Goal: Communication & Community: Answer question/provide support

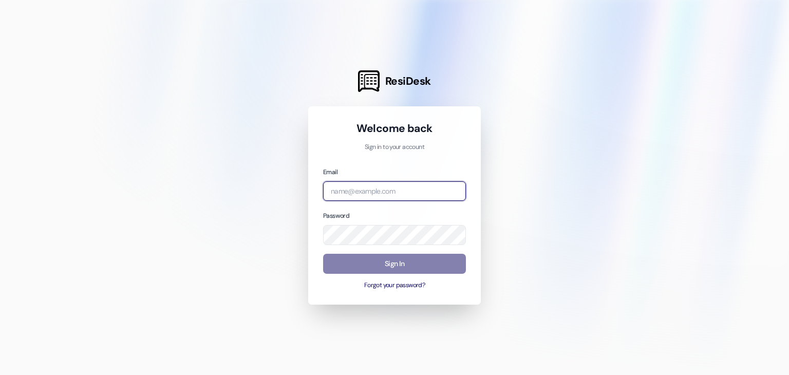
click at [418, 191] on input "email" at bounding box center [394, 191] width 143 height 20
type input "[EMAIL_ADDRESS][DOMAIN_NAME]"
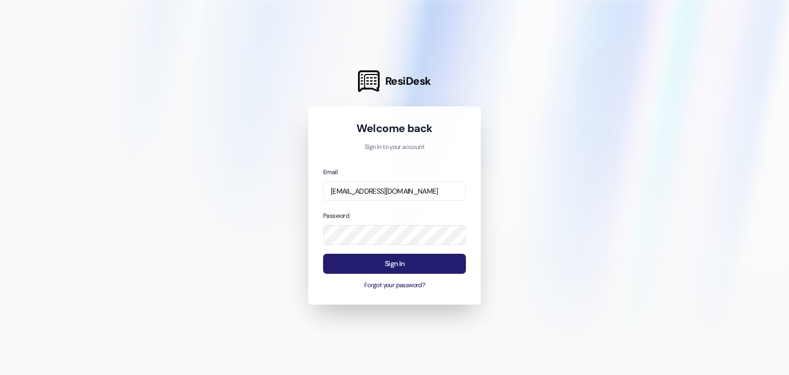
click at [388, 268] on button "Sign In" at bounding box center [394, 264] width 143 height 20
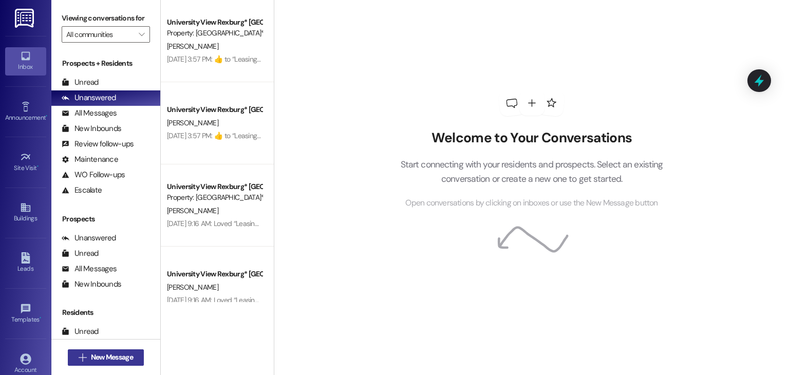
click at [110, 357] on span "New Message" at bounding box center [112, 357] width 42 height 11
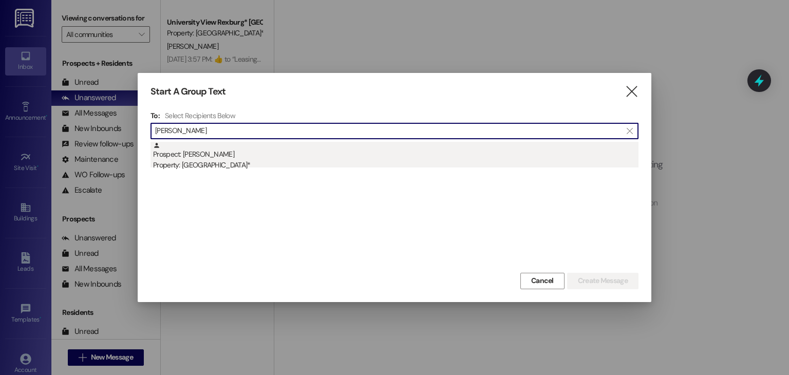
type input "[PERSON_NAME]"
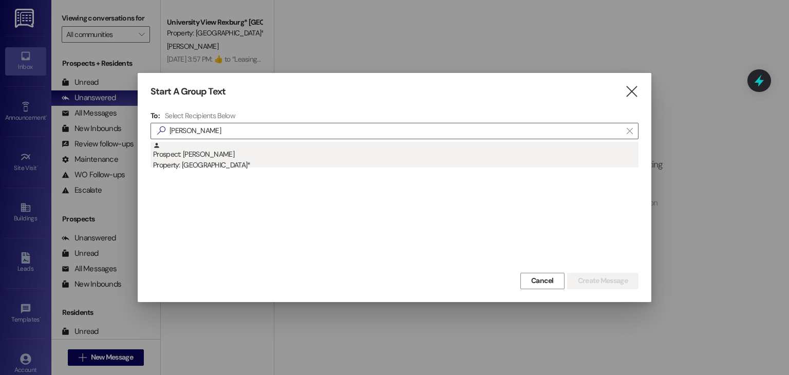
click at [265, 144] on div "Prospect: [PERSON_NAME] Property: [GEOGRAPHIC_DATA]*" at bounding box center [395, 156] width 485 height 29
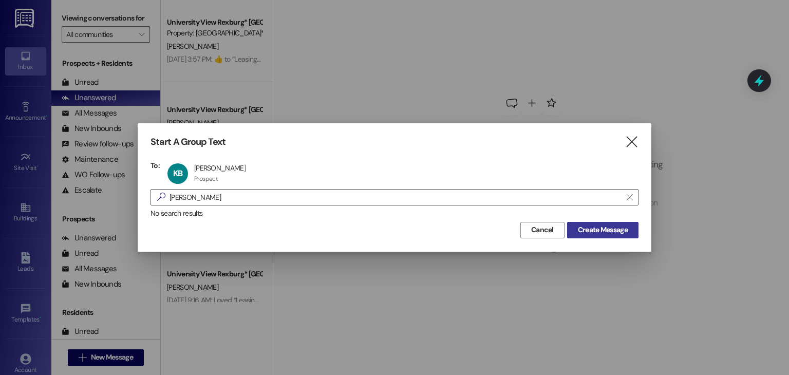
click at [594, 224] on span "Create Message" at bounding box center [603, 229] width 50 height 11
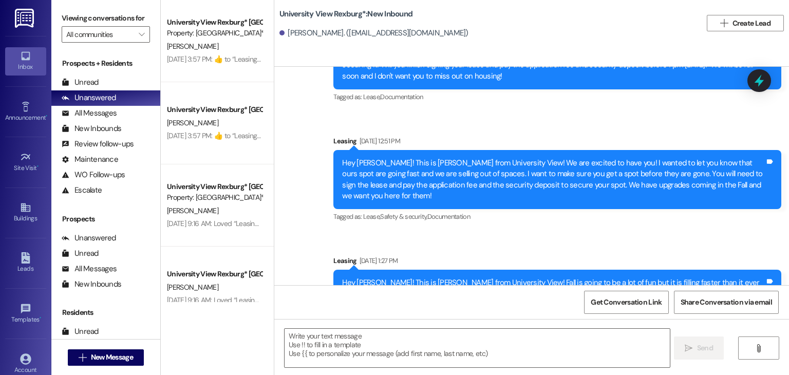
scroll to position [1307, 0]
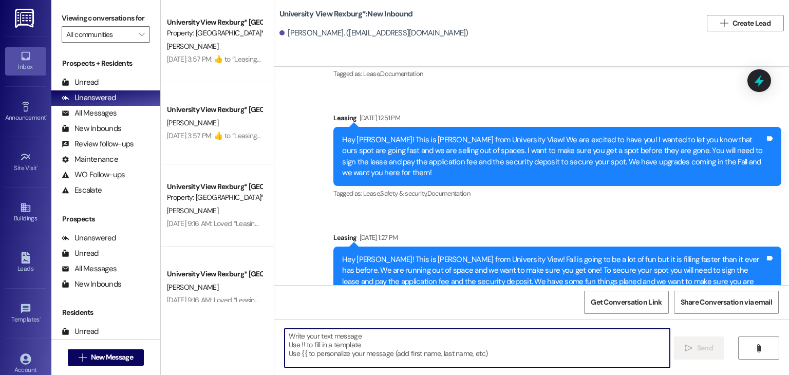
click at [416, 346] on textarea at bounding box center [477, 348] width 385 height 39
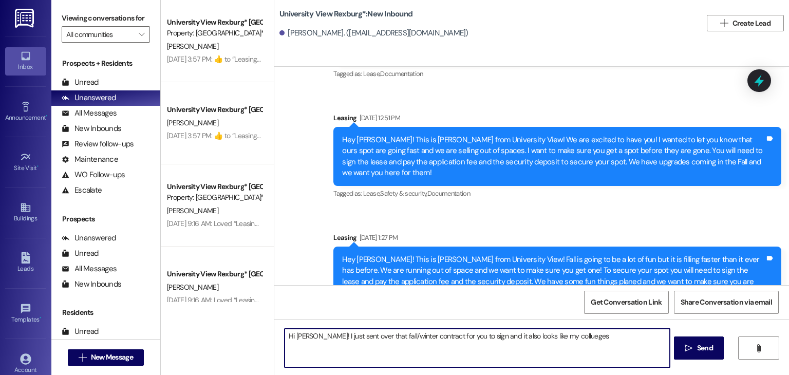
drag, startPoint x: 542, startPoint y: 340, endPoint x: 553, endPoint y: 346, distance: 12.9
click at [553, 346] on textarea "Hi [PERSON_NAME]! I just sent over that fall/winter contract for you to sign an…" at bounding box center [477, 348] width 385 height 39
click at [545, 337] on textarea "Hi [PERSON_NAME]! I just sent over that fall/winter contract for you to sign an…" at bounding box center [477, 348] width 385 height 39
drag, startPoint x: 570, startPoint y: 334, endPoint x: 542, endPoint y: 343, distance: 29.1
click at [542, 343] on textarea "Hi [PERSON_NAME]! I just sent over that fall/winter contract for you to sign an…" at bounding box center [477, 348] width 385 height 39
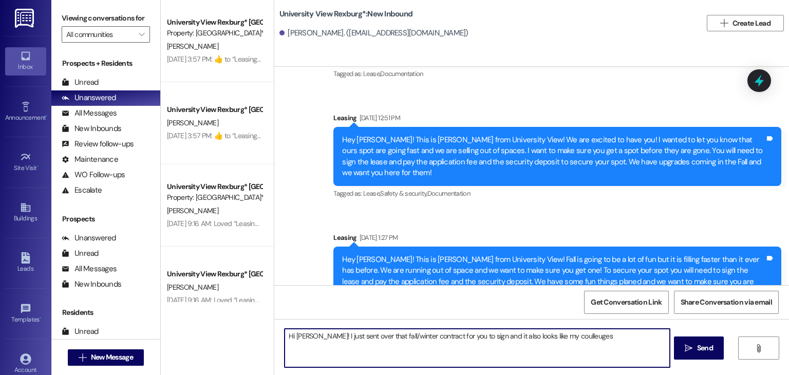
drag, startPoint x: 540, startPoint y: 340, endPoint x: 597, endPoint y: 350, distance: 58.0
click at [597, 350] on textarea "Hi [PERSON_NAME]! I just sent over that fall/winter contract for you to sign an…" at bounding box center [477, 348] width 385 height 39
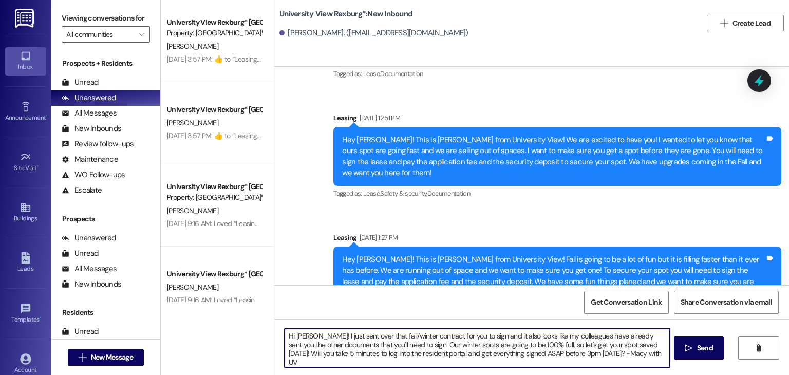
drag, startPoint x: 632, startPoint y: 358, endPoint x: 247, endPoint y: 309, distance: 388.9
click at [247, 309] on div "University View Rexburg* Prospect Property: University View Rexburg* [PERSON_NA…" at bounding box center [475, 187] width 628 height 375
type textarea "Hi [PERSON_NAME]! I just sent over that fall/winter contract for you to sign an…"
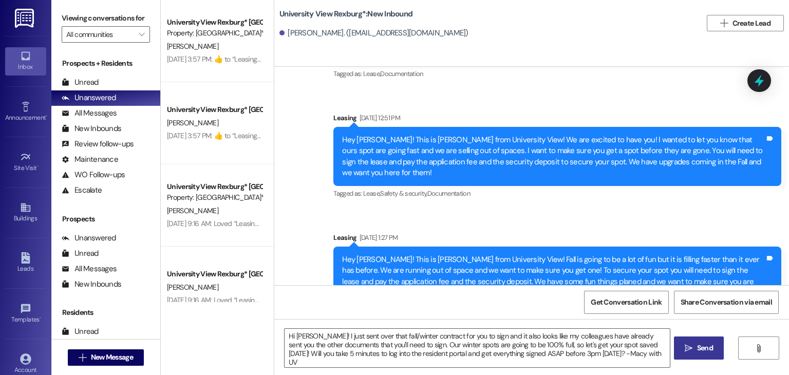
click at [703, 345] on span "Send" at bounding box center [705, 348] width 16 height 11
